Goal: Check status

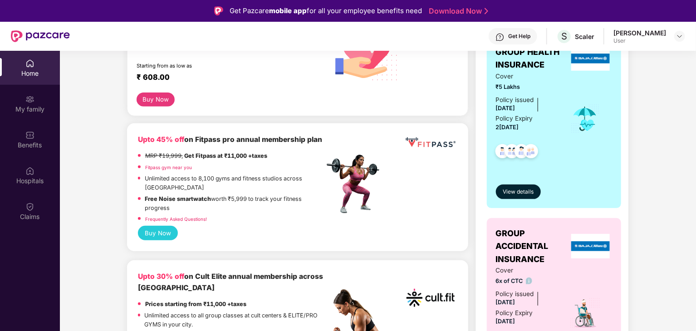
scroll to position [99, 0]
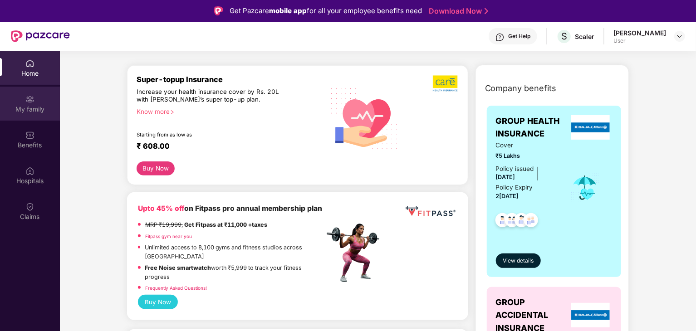
click at [33, 94] on div at bounding box center [29, 98] width 9 height 9
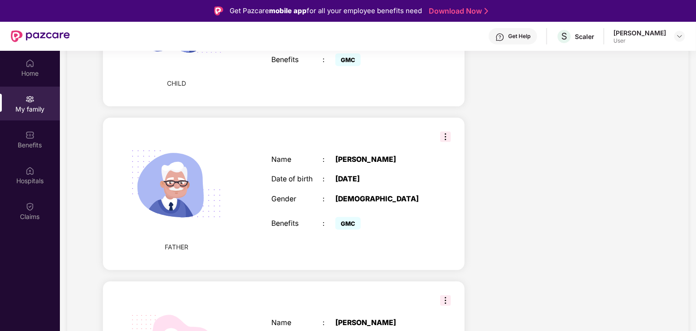
scroll to position [688, 0]
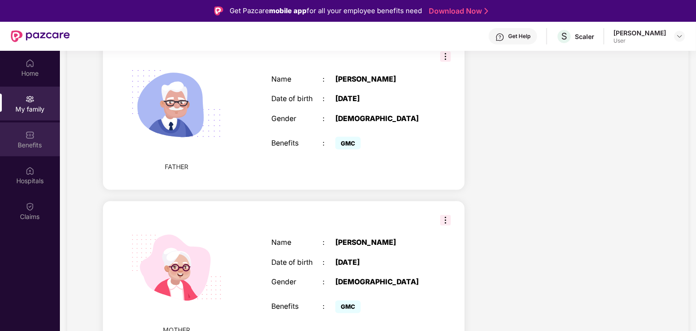
click at [39, 156] on div "Benefits" at bounding box center [30, 140] width 60 height 34
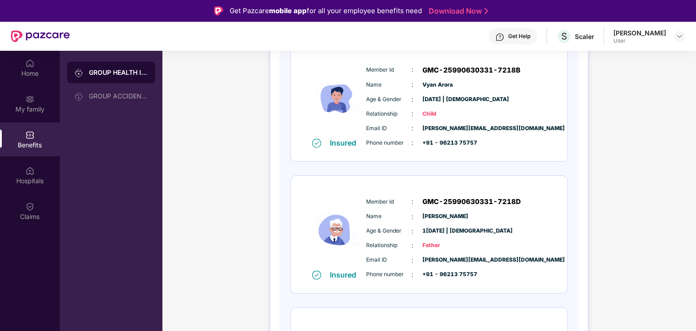
scroll to position [503, 0]
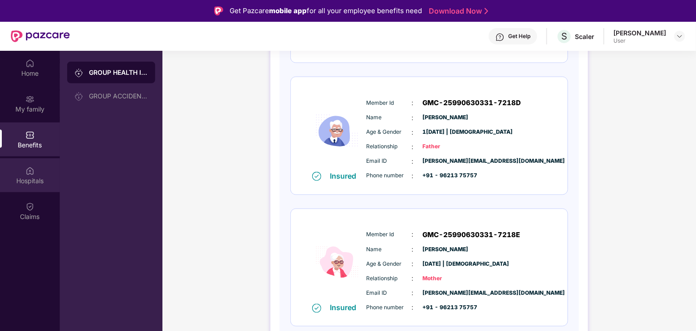
click at [37, 179] on div "Hospitals" at bounding box center [30, 181] width 60 height 9
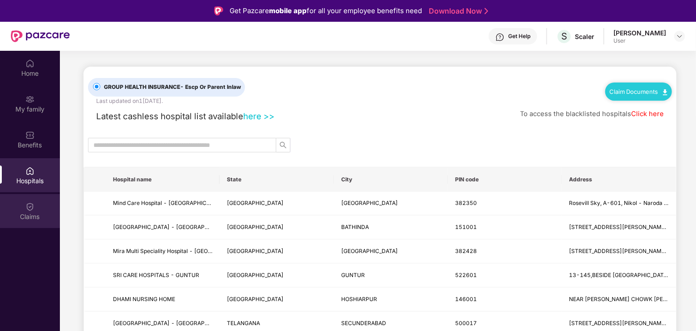
click at [38, 209] on div "Claims" at bounding box center [30, 211] width 60 height 34
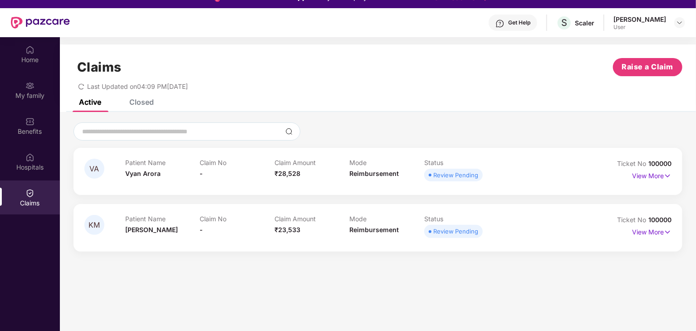
scroll to position [34, 0]
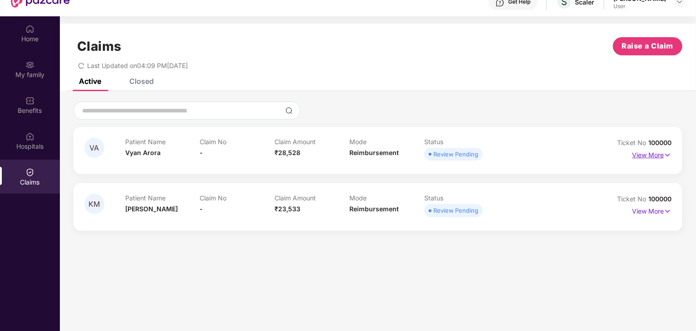
click at [640, 155] on p "View More" at bounding box center [651, 154] width 39 height 12
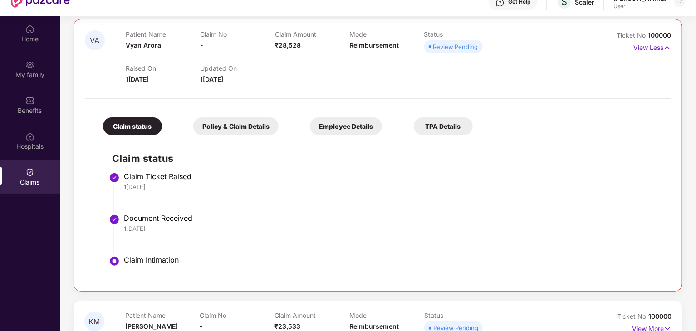
scroll to position [118, 0]
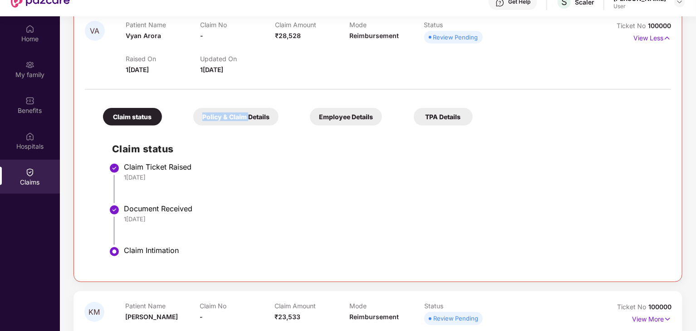
drag, startPoint x: 248, startPoint y: 107, endPoint x: 250, endPoint y: 122, distance: 15.1
click at [250, 122] on div "Claim status Policy & Claim Details Employee Details TPA Details" at bounding box center [283, 112] width 379 height 27
click at [250, 122] on div "Policy & Claim Details" at bounding box center [235, 117] width 85 height 18
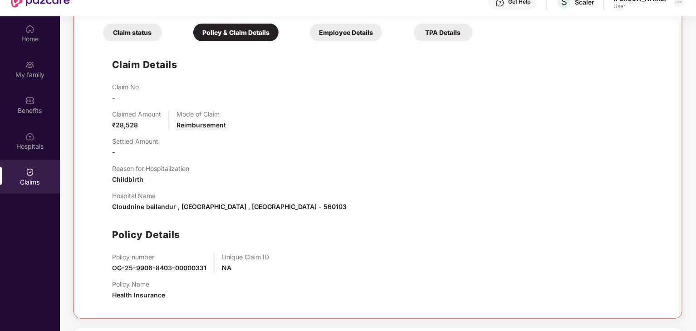
scroll to position [204, 0]
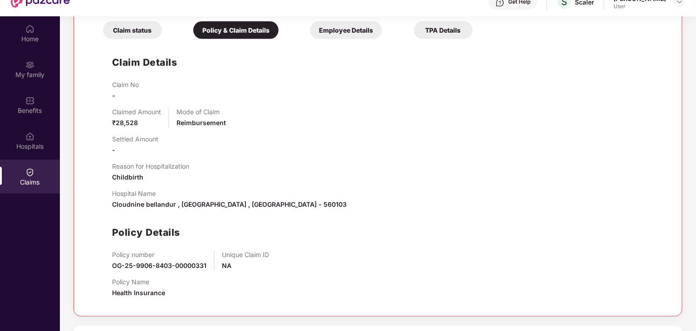
click at [353, 23] on div "Employee Details" at bounding box center [346, 30] width 72 height 18
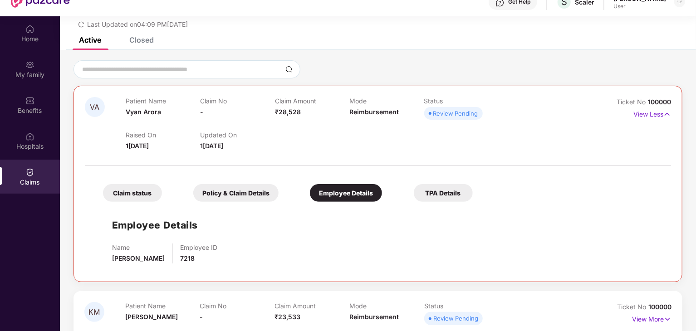
scroll to position [51, 0]
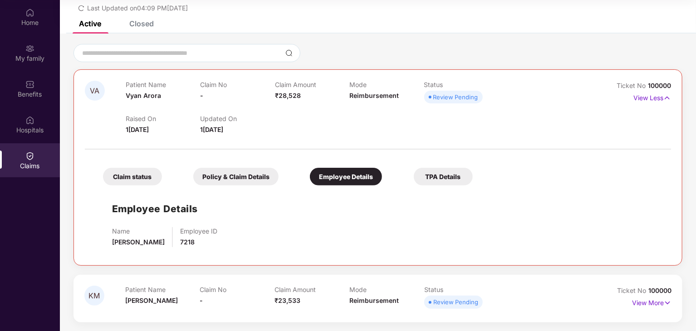
click at [459, 184] on div "TPA Details" at bounding box center [443, 177] width 59 height 18
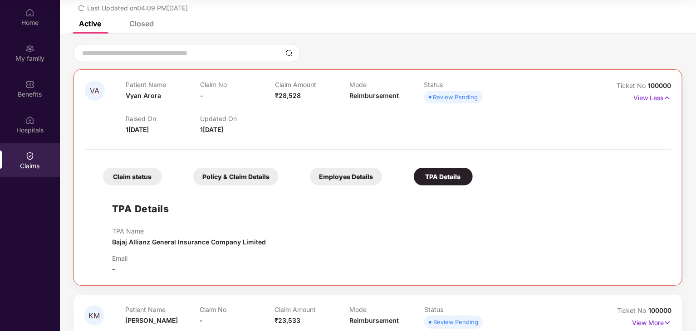
scroll to position [61, 0]
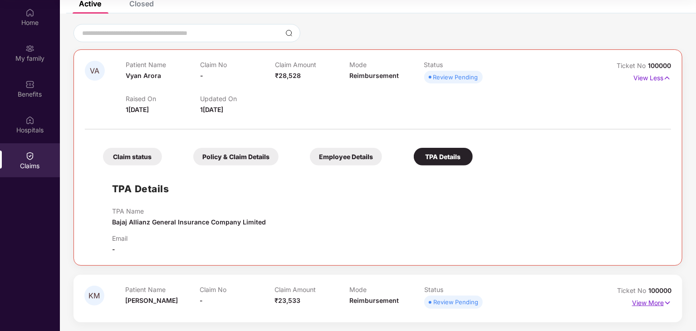
click at [646, 297] on p "View More" at bounding box center [651, 302] width 39 height 12
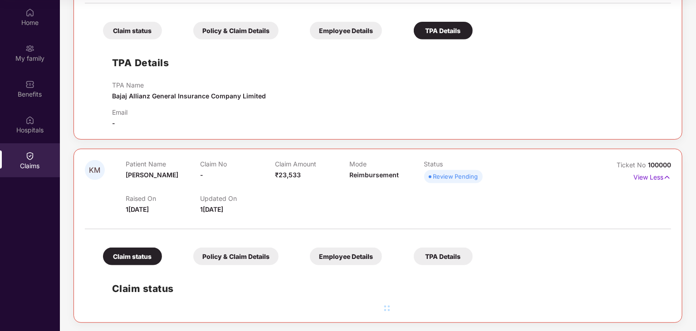
scroll to position [204, 0]
